Goal: Task Accomplishment & Management: Use online tool/utility

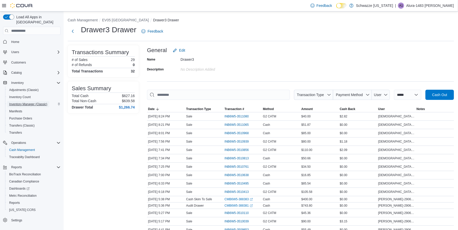
click at [23, 102] on span "Inventory Manager (Classic)" at bounding box center [28, 104] width 38 height 4
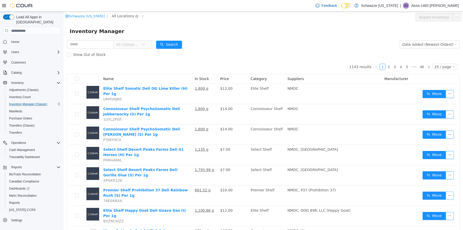
click at [115, 16] on span "All Locations" at bounding box center [122, 16] width 22 height 6
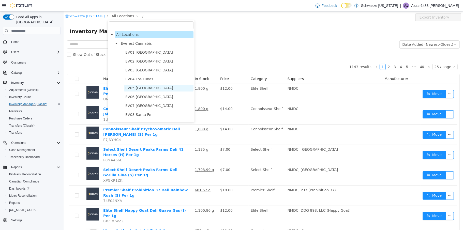
click at [146, 87] on span "EV05 [GEOGRAPHIC_DATA]" at bounding box center [158, 88] width 69 height 7
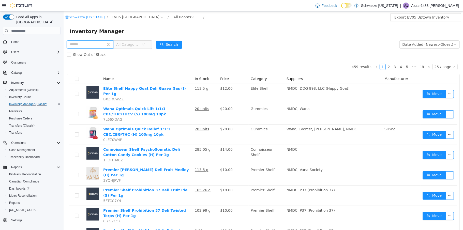
click at [84, 41] on input "text" at bounding box center [90, 44] width 47 height 8
type input "**********"
click at [174, 45] on button "Search" at bounding box center [174, 45] width 26 height 8
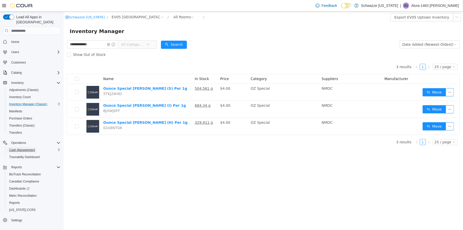
click at [25, 148] on span "Cash Management" at bounding box center [22, 150] width 26 height 4
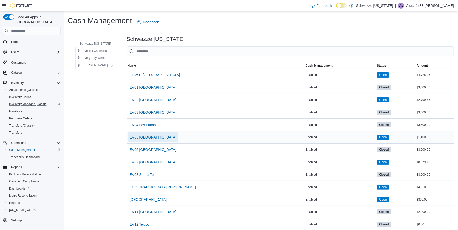
click at [149, 138] on span "EV05 [GEOGRAPHIC_DATA]" at bounding box center [153, 137] width 47 height 5
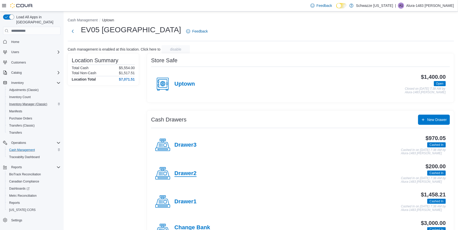
click at [187, 172] on h4 "Drawer2" at bounding box center [185, 173] width 22 height 7
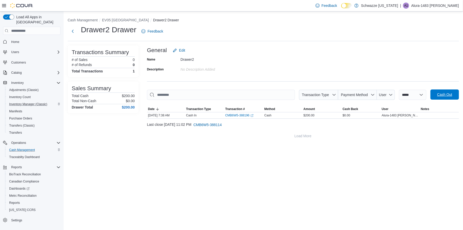
click at [441, 93] on span "Cash Out" at bounding box center [444, 94] width 15 height 5
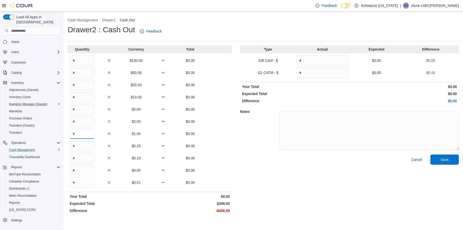
click at [83, 135] on input "Quantity" at bounding box center [82, 134] width 25 height 10
type input "***"
click at [443, 159] on span "Save" at bounding box center [444, 159] width 8 height 5
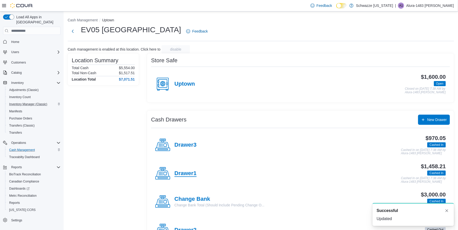
click at [187, 174] on h4 "Drawer1" at bounding box center [185, 173] width 22 height 7
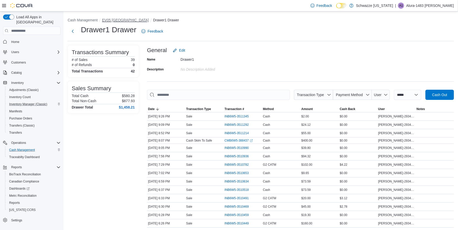
click at [119, 21] on button "EV05 [GEOGRAPHIC_DATA]" at bounding box center [125, 20] width 47 height 4
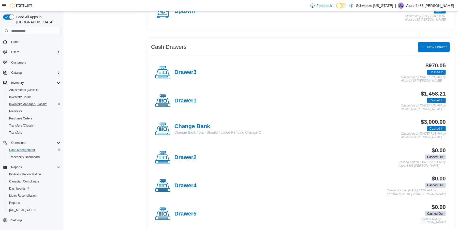
scroll to position [76, 0]
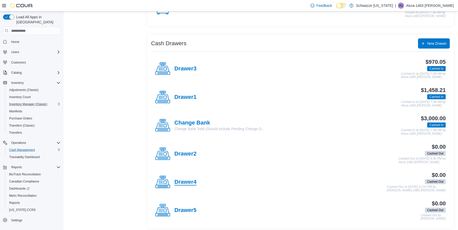
click at [187, 183] on h4 "Drawer4" at bounding box center [185, 182] width 22 height 7
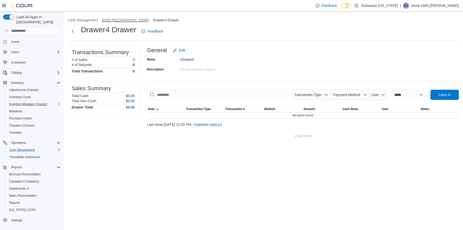
click at [115, 19] on button "EV05 [GEOGRAPHIC_DATA]" at bounding box center [125, 20] width 47 height 4
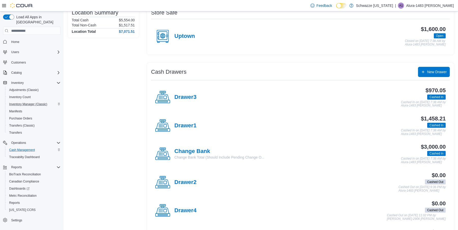
scroll to position [51, 0]
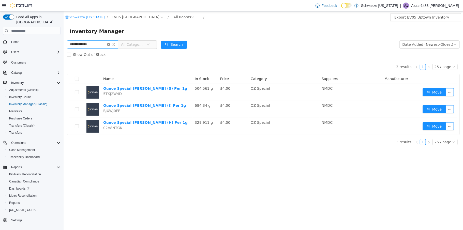
click at [110, 44] on icon "icon: close-circle" at bounding box center [108, 44] width 3 height 3
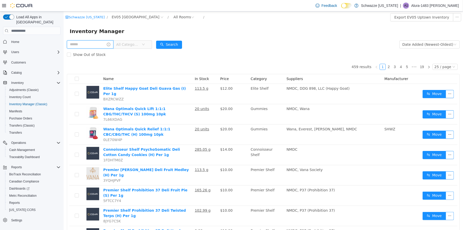
click at [97, 44] on input "text" at bounding box center [90, 44] width 47 height 8
type input "*********"
click at [181, 45] on button "Search" at bounding box center [174, 45] width 26 height 8
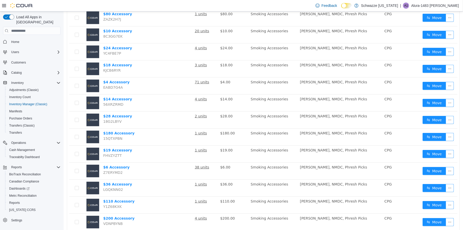
scroll to position [195, 0]
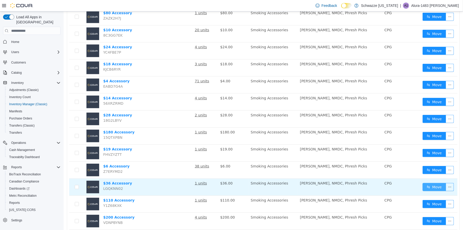
click at [430, 189] on button "Move" at bounding box center [433, 187] width 23 height 8
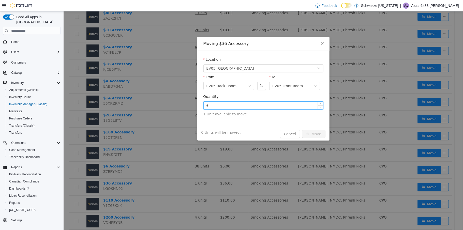
click at [239, 107] on input "*" at bounding box center [262, 106] width 119 height 8
type input "*"
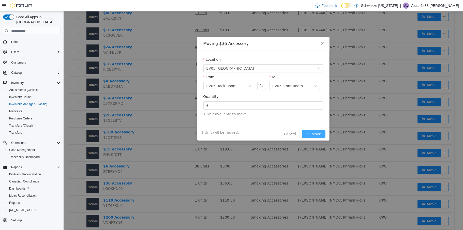
click at [313, 133] on button "Move" at bounding box center [313, 134] width 23 height 8
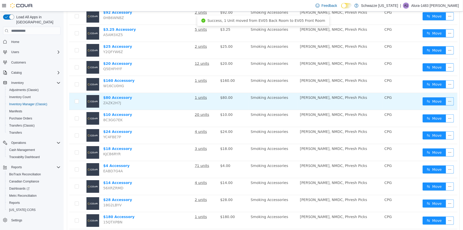
scroll to position [0, 0]
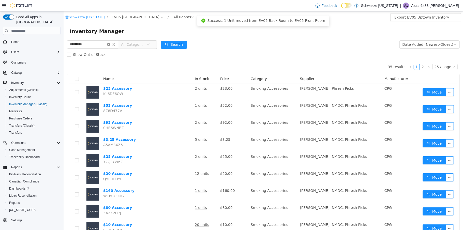
click at [110, 45] on icon "icon: close-circle" at bounding box center [108, 44] width 3 height 3
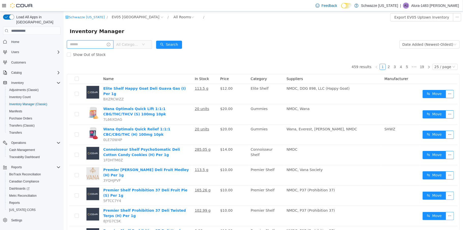
click at [88, 48] on input "text" at bounding box center [90, 44] width 47 height 8
click at [100, 46] on input "text" at bounding box center [90, 44] width 47 height 8
type input "****"
click at [187, 44] on button "Search" at bounding box center [174, 45] width 26 height 8
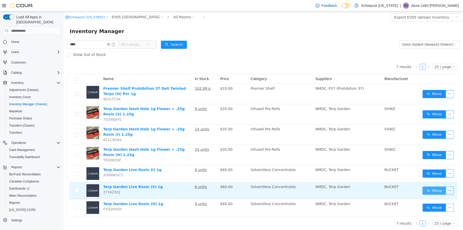
click at [433, 190] on button "Move" at bounding box center [433, 191] width 23 height 8
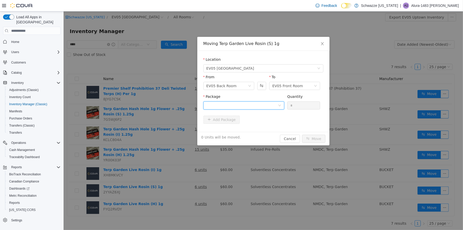
click at [273, 105] on div at bounding box center [241, 106] width 71 height 8
click at [255, 126] on li "6536860584060634 Quantity : 5 Units" at bounding box center [243, 127] width 81 height 14
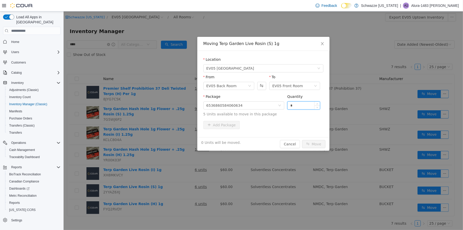
click at [302, 103] on input "*" at bounding box center [303, 106] width 33 height 8
type input "*"
drag, startPoint x: 310, startPoint y: 141, endPoint x: 314, endPoint y: 144, distance: 5.0
click at [310, 142] on button "Move" at bounding box center [313, 144] width 23 height 8
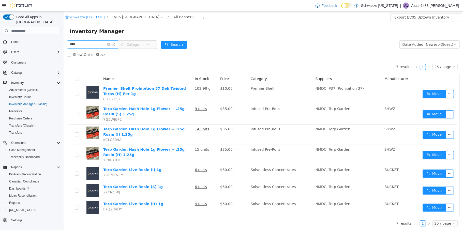
drag, startPoint x: 113, startPoint y: 44, endPoint x: 111, endPoint y: 47, distance: 3.2
click at [110, 44] on icon "icon: close-circle" at bounding box center [108, 44] width 3 height 3
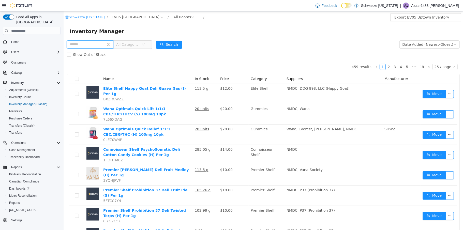
click at [91, 42] on input "text" at bounding box center [90, 44] width 47 height 8
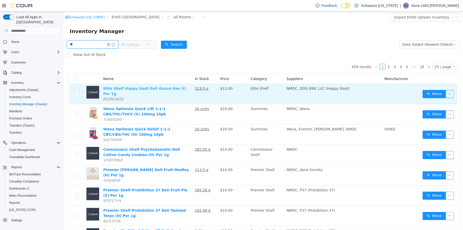
type input "*****"
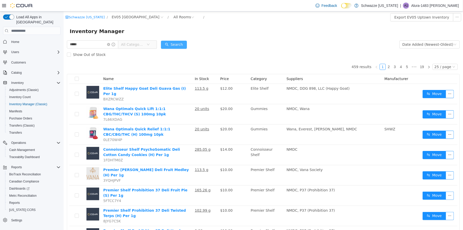
click at [183, 49] on button "Search" at bounding box center [174, 45] width 26 height 8
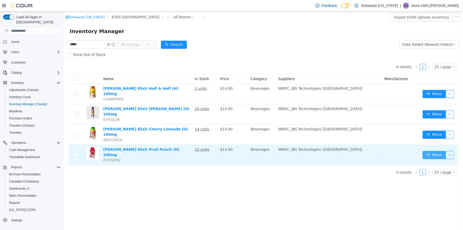
click at [434, 151] on button "Move" at bounding box center [433, 155] width 23 height 8
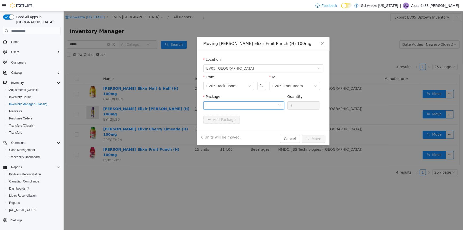
click at [279, 104] on icon "icon: down" at bounding box center [279, 105] width 3 height 3
drag, startPoint x: 240, startPoint y: 124, endPoint x: 277, endPoint y: 110, distance: 40.0
click at [241, 122] on li "8135582343087214 Quantity : 12 Units" at bounding box center [243, 127] width 81 height 14
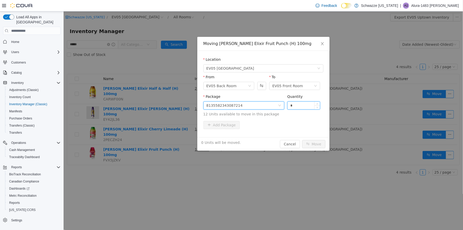
click at [303, 103] on input "*" at bounding box center [303, 106] width 33 height 8
type input "**"
click at [315, 143] on button "Move" at bounding box center [313, 144] width 23 height 8
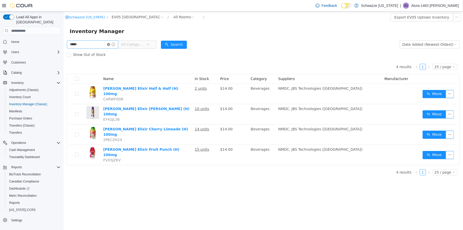
click at [110, 45] on icon "icon: close-circle" at bounding box center [108, 44] width 3 height 3
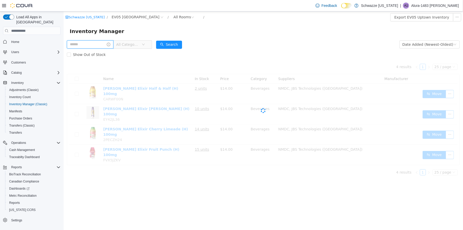
click at [96, 46] on input "text" at bounding box center [90, 44] width 47 height 8
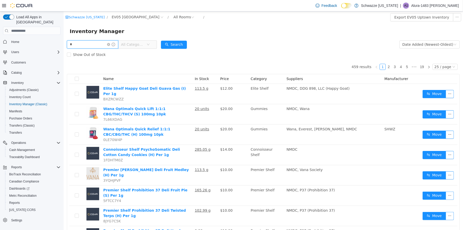
type input "****"
click at [177, 45] on button "Search" at bounding box center [174, 45] width 26 height 8
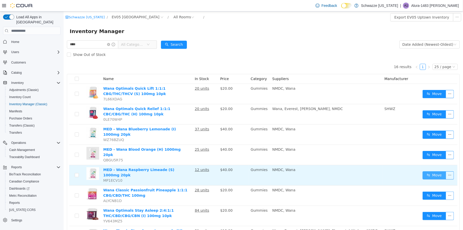
click at [433, 171] on button "Move" at bounding box center [433, 175] width 23 height 8
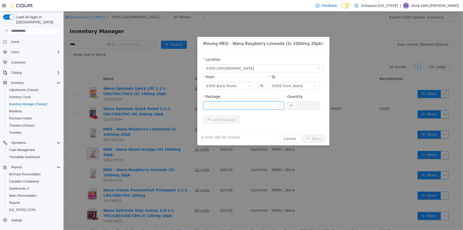
click at [275, 105] on div at bounding box center [241, 106] width 71 height 8
click at [239, 124] on li "4738728526174003 Quantity : 10 Units" at bounding box center [243, 127] width 81 height 14
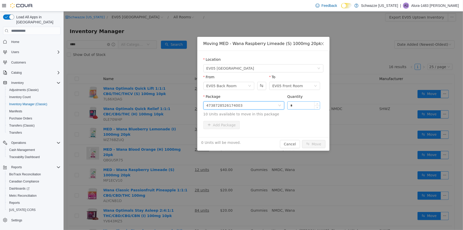
click at [290, 103] on input "*" at bounding box center [303, 106] width 33 height 8
type input "**"
click at [314, 143] on button "Move" at bounding box center [313, 144] width 23 height 8
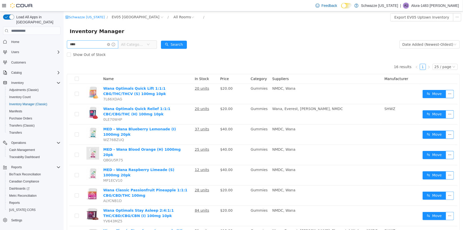
drag, startPoint x: 113, startPoint y: 43, endPoint x: 108, endPoint y: 44, distance: 5.7
click at [110, 43] on icon "icon: close-circle" at bounding box center [108, 44] width 3 height 3
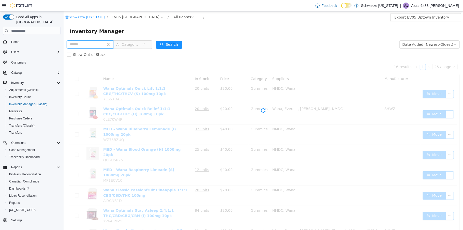
click at [91, 43] on input "text" at bounding box center [90, 44] width 47 height 8
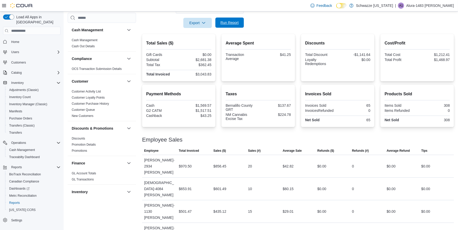
scroll to position [17, 0]
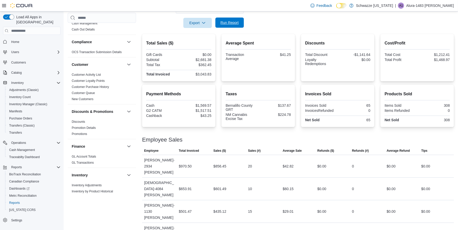
click at [226, 22] on span "Run Report" at bounding box center [229, 22] width 18 height 5
